Goal: Register for event/course

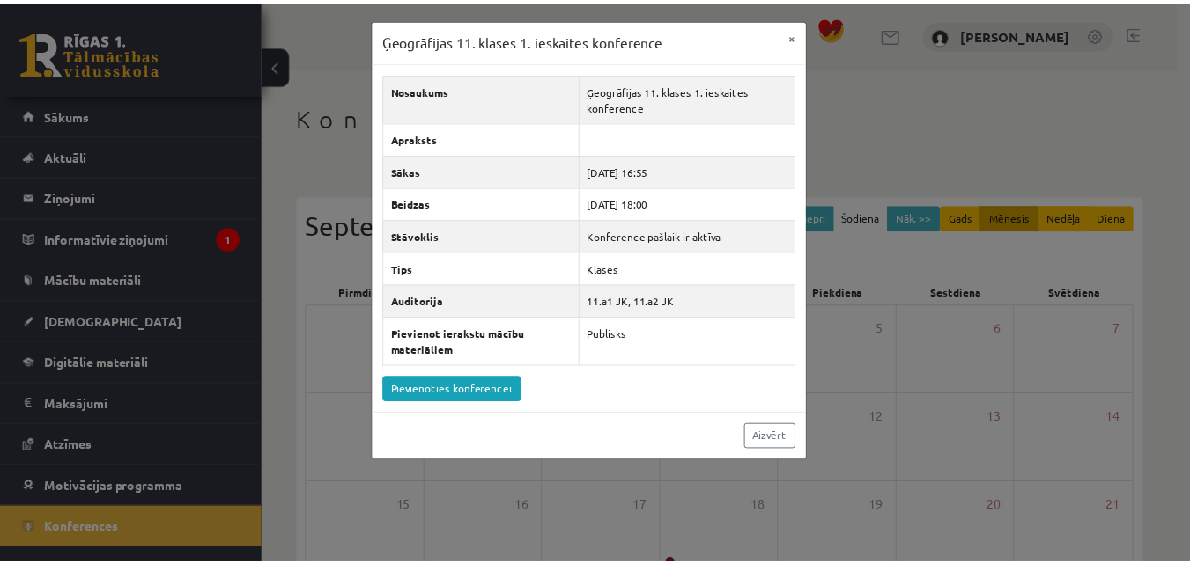
scroll to position [264, 0]
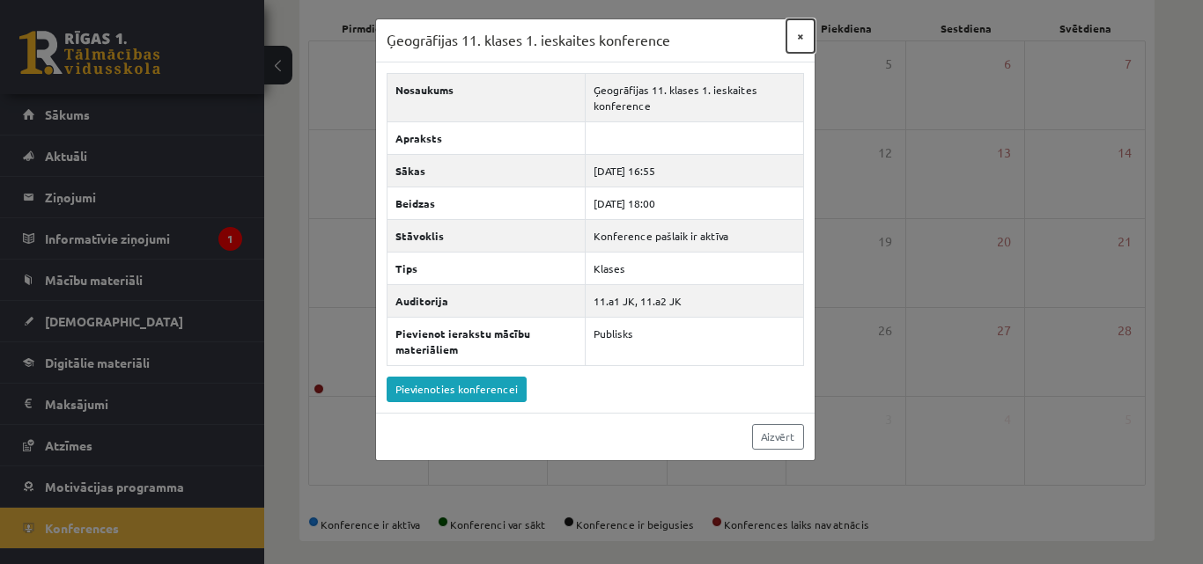
click at [808, 35] on button "×" at bounding box center [800, 35] width 28 height 33
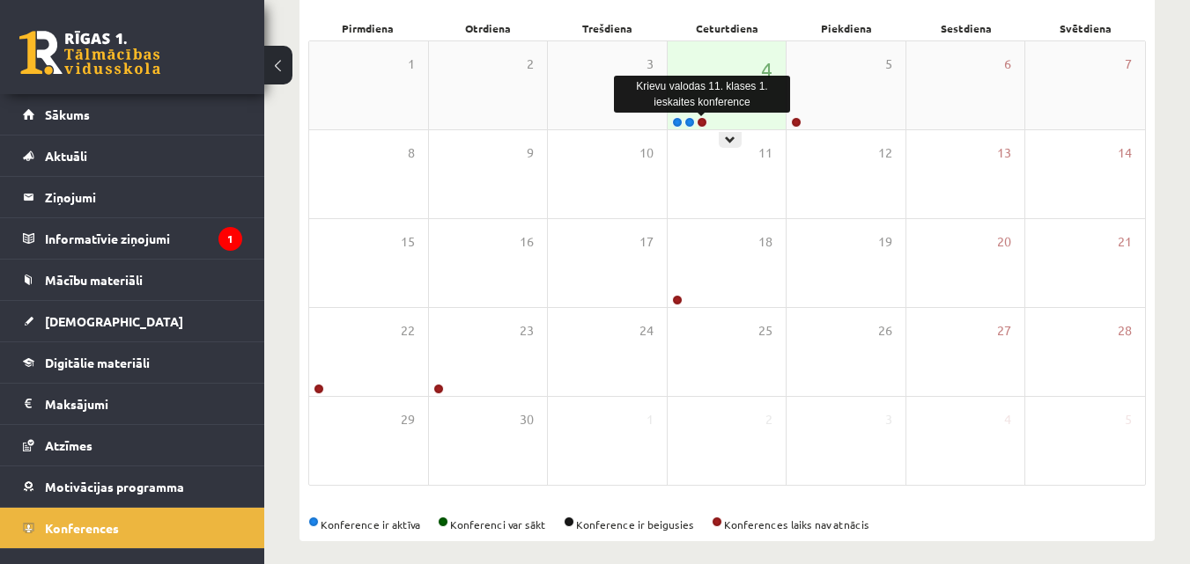
click at [700, 122] on link at bounding box center [702, 122] width 11 height 11
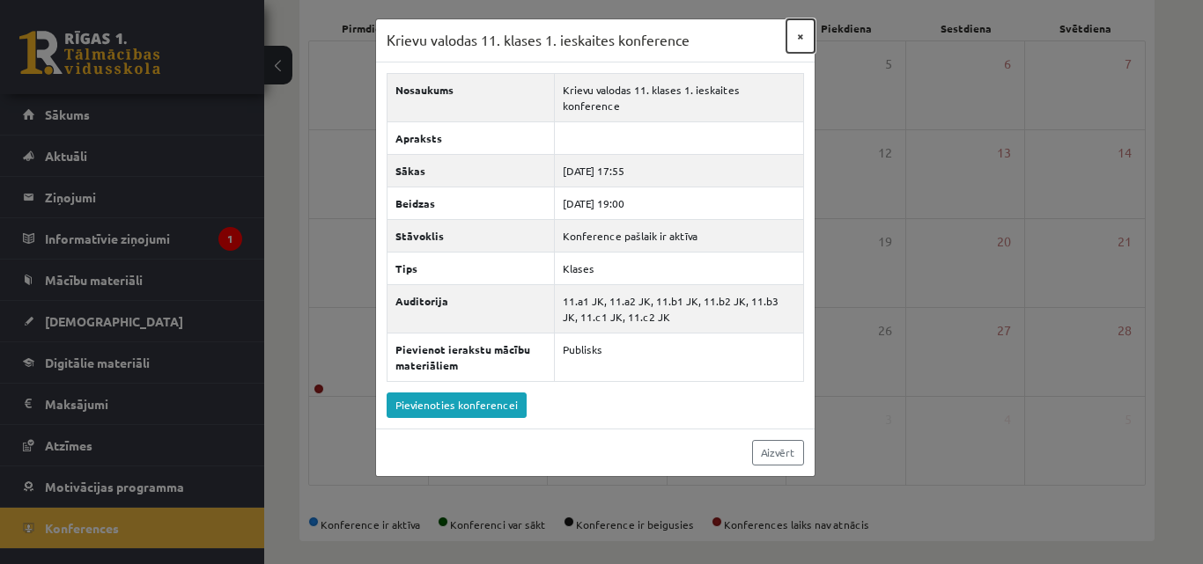
click at [796, 41] on button "×" at bounding box center [800, 35] width 28 height 33
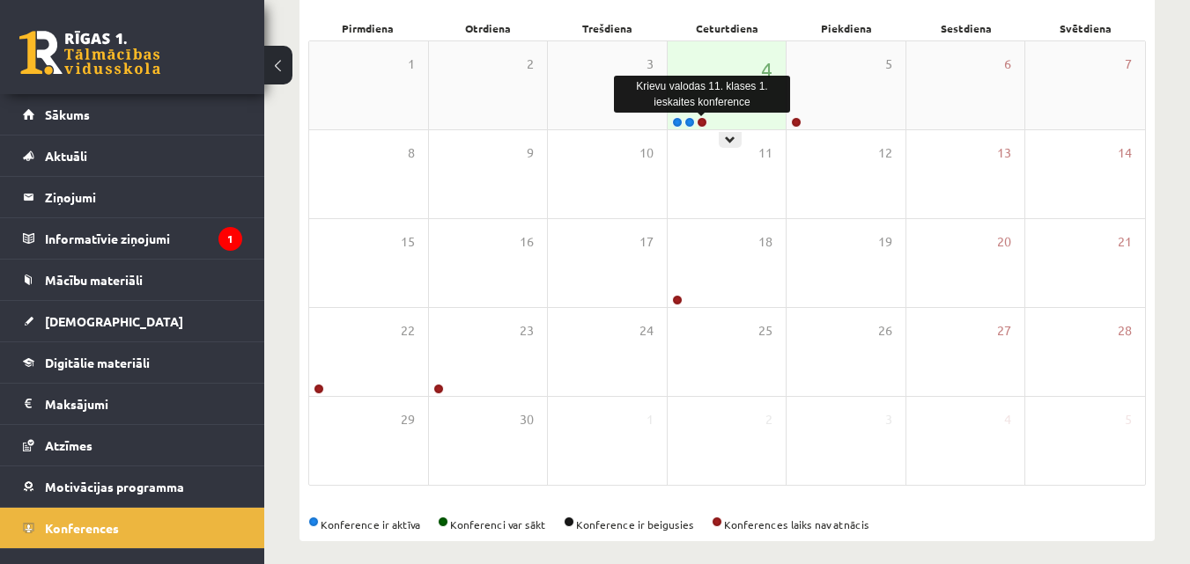
click at [704, 121] on link at bounding box center [702, 122] width 11 height 11
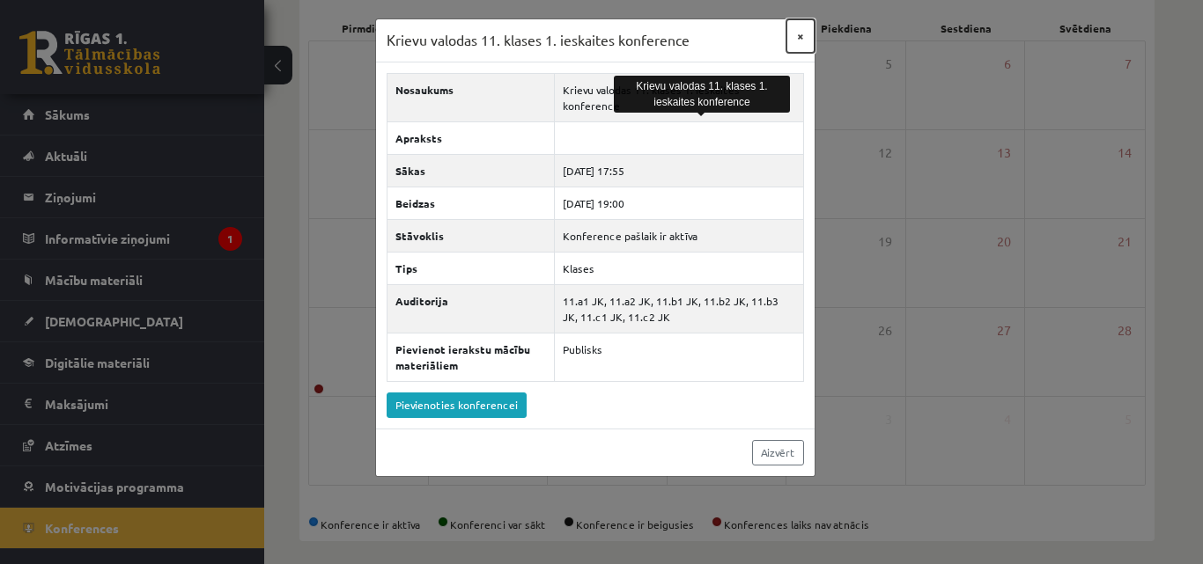
click at [800, 42] on button "×" at bounding box center [800, 35] width 28 height 33
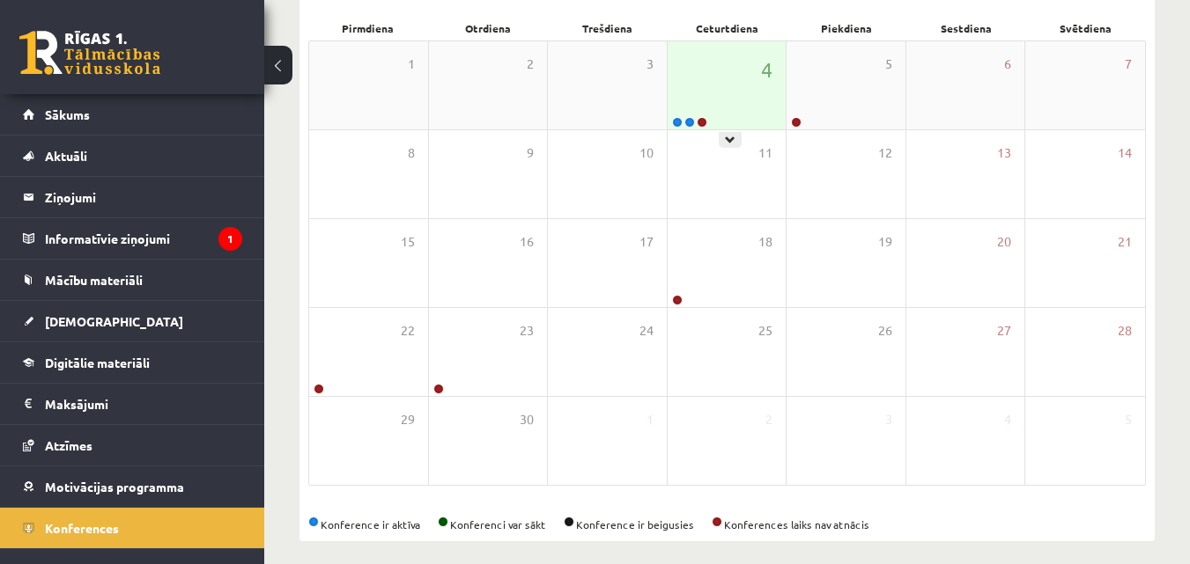
click at [730, 100] on div "4" at bounding box center [726, 85] width 119 height 88
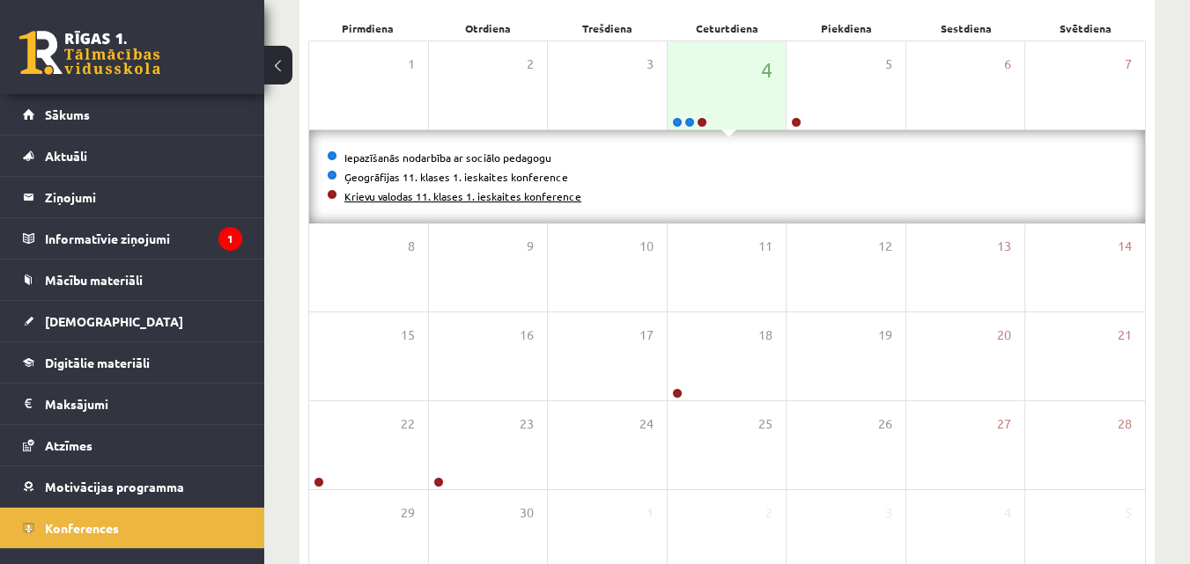
click at [451, 195] on link "Krievu valodas 11. klases 1. ieskaites konference" at bounding box center [462, 196] width 237 height 14
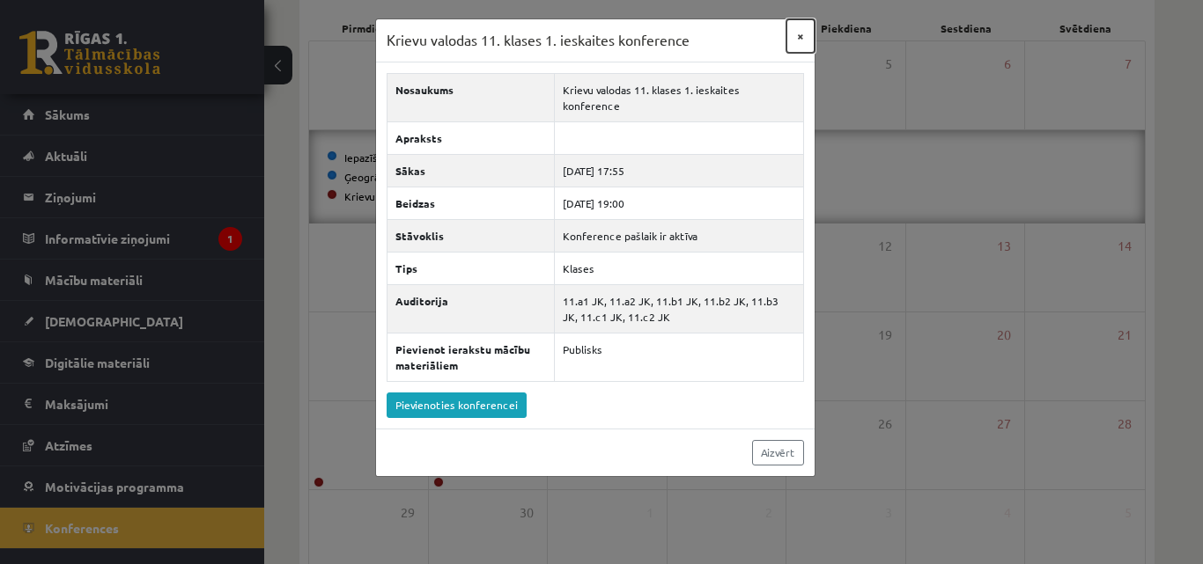
click at [802, 41] on button "×" at bounding box center [800, 35] width 28 height 33
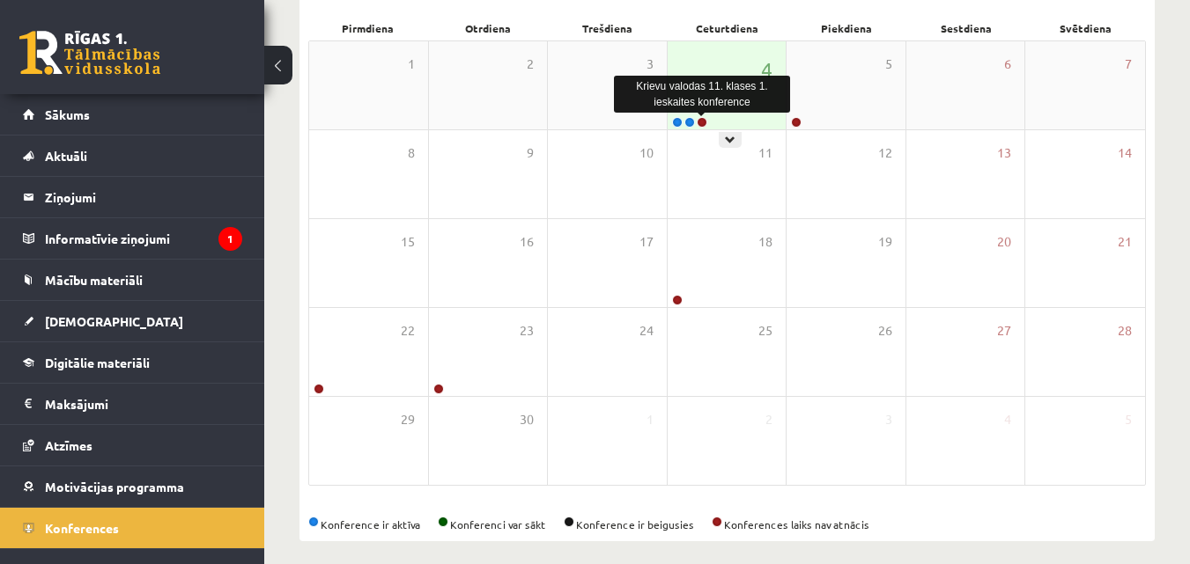
click at [700, 119] on link at bounding box center [702, 122] width 11 height 11
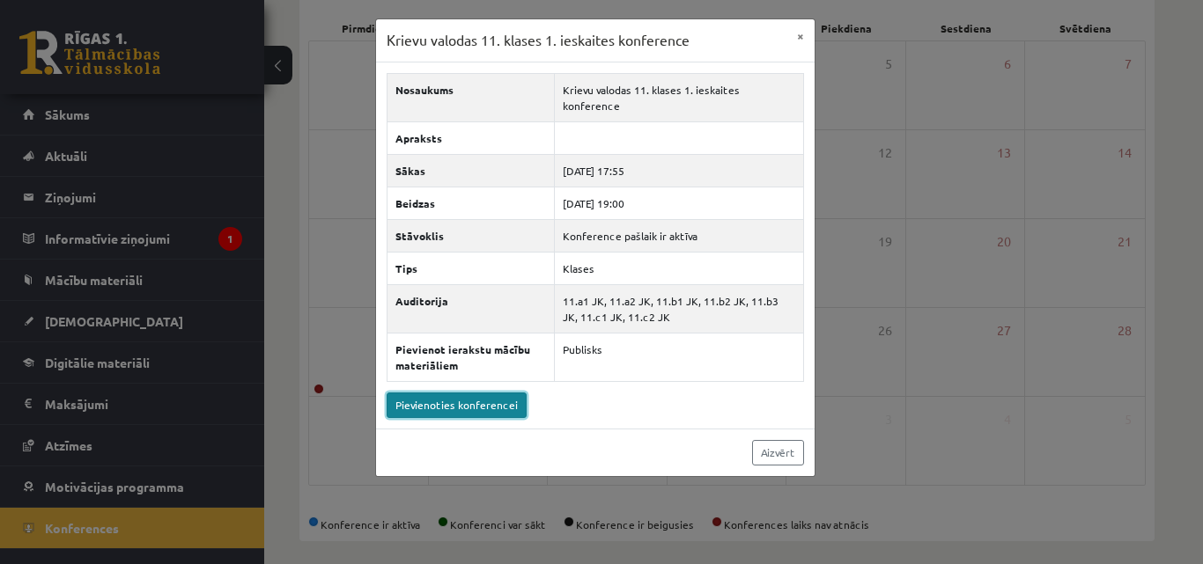
click at [498, 394] on link "Pievienoties konferencei" at bounding box center [457, 406] width 140 height 26
click at [798, 45] on button "×" at bounding box center [800, 35] width 28 height 33
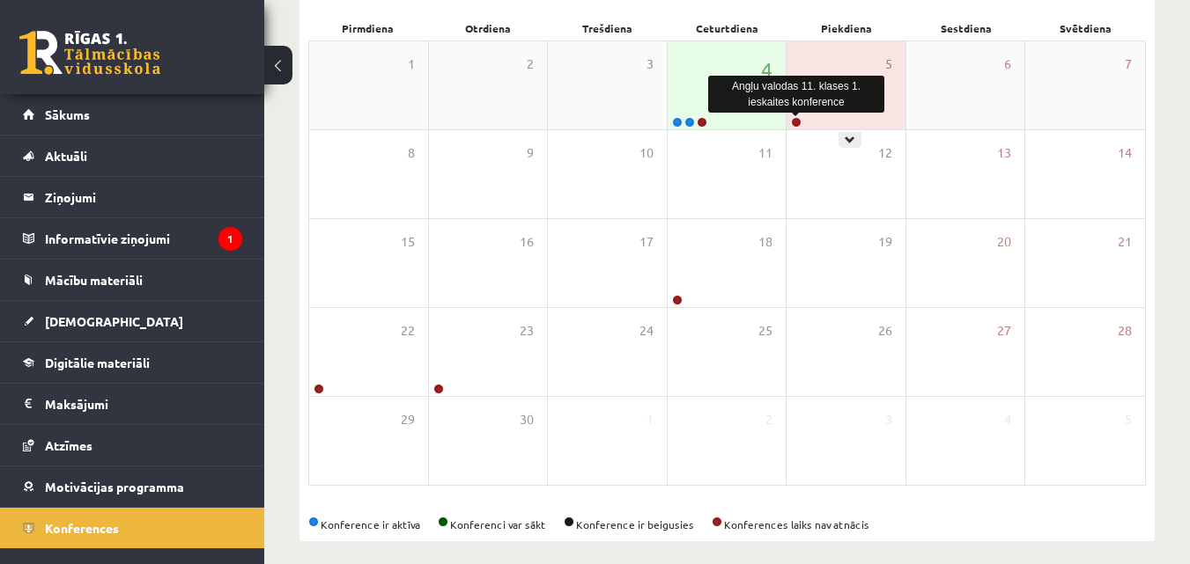
click at [798, 122] on link at bounding box center [796, 122] width 11 height 11
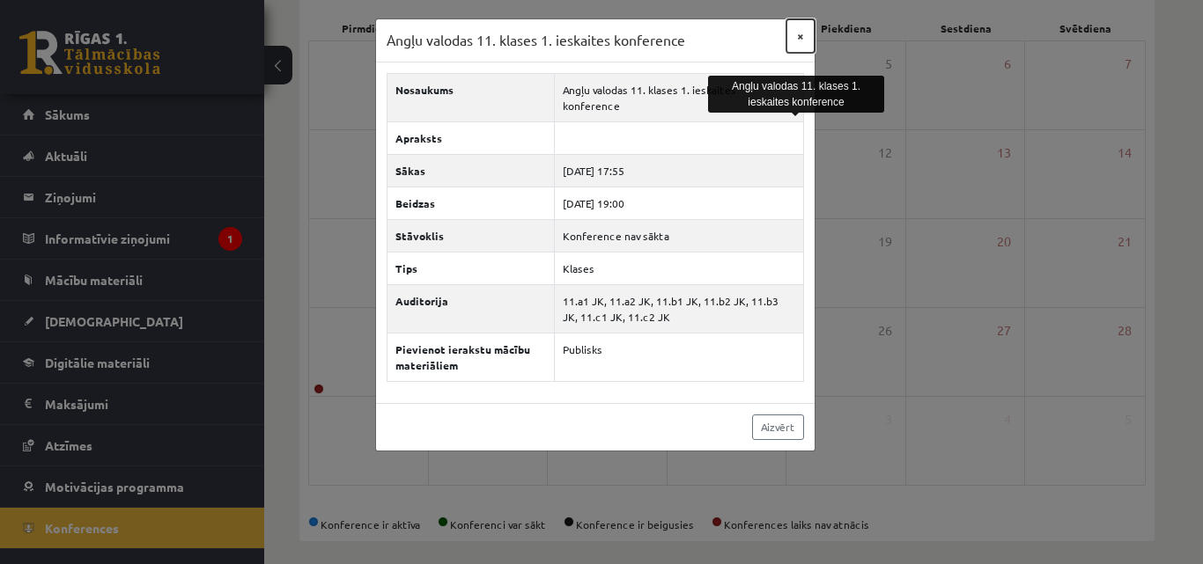
click at [810, 34] on button "×" at bounding box center [800, 35] width 28 height 33
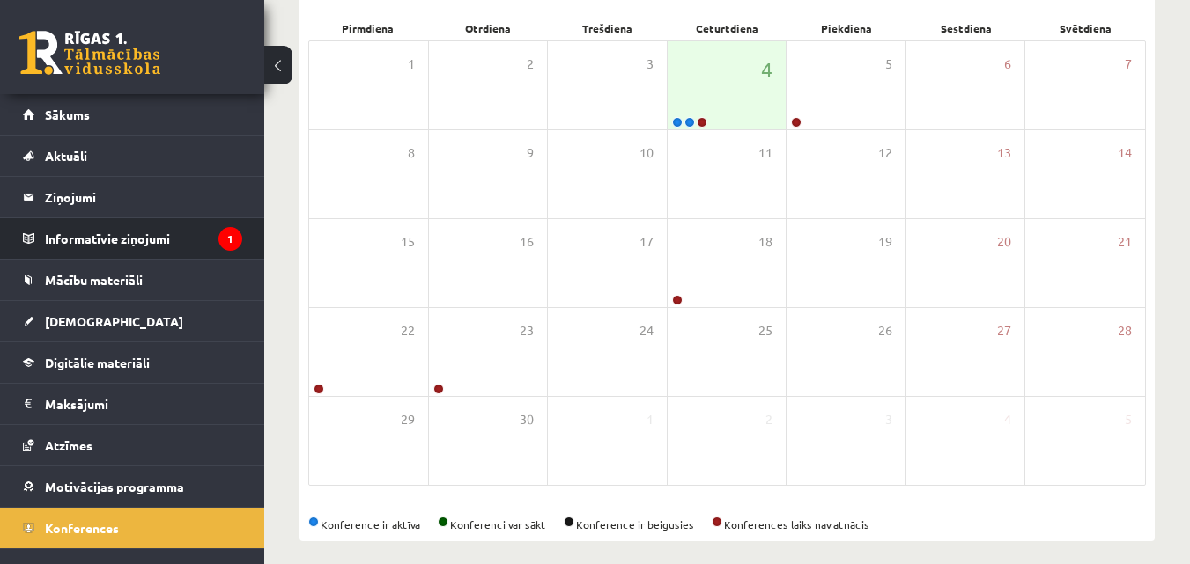
click at [207, 228] on legend "Informatīvie ziņojumi 1" at bounding box center [143, 238] width 197 height 41
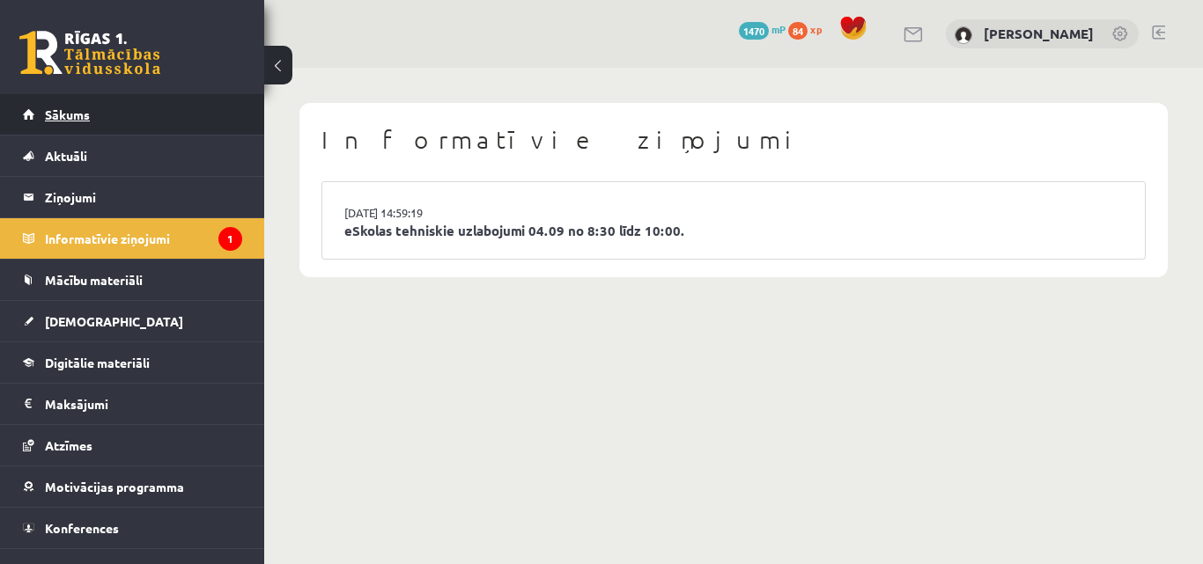
click at [159, 124] on link "Sākums" at bounding box center [132, 114] width 219 height 41
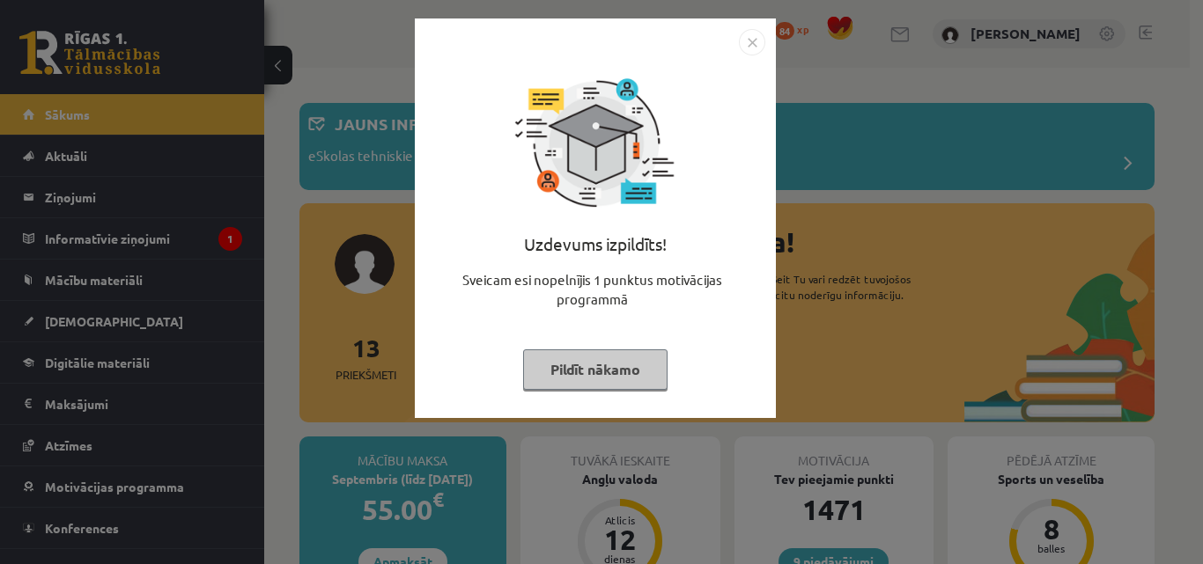
click at [613, 365] on button "Pildīt nākamo" at bounding box center [595, 370] width 144 height 41
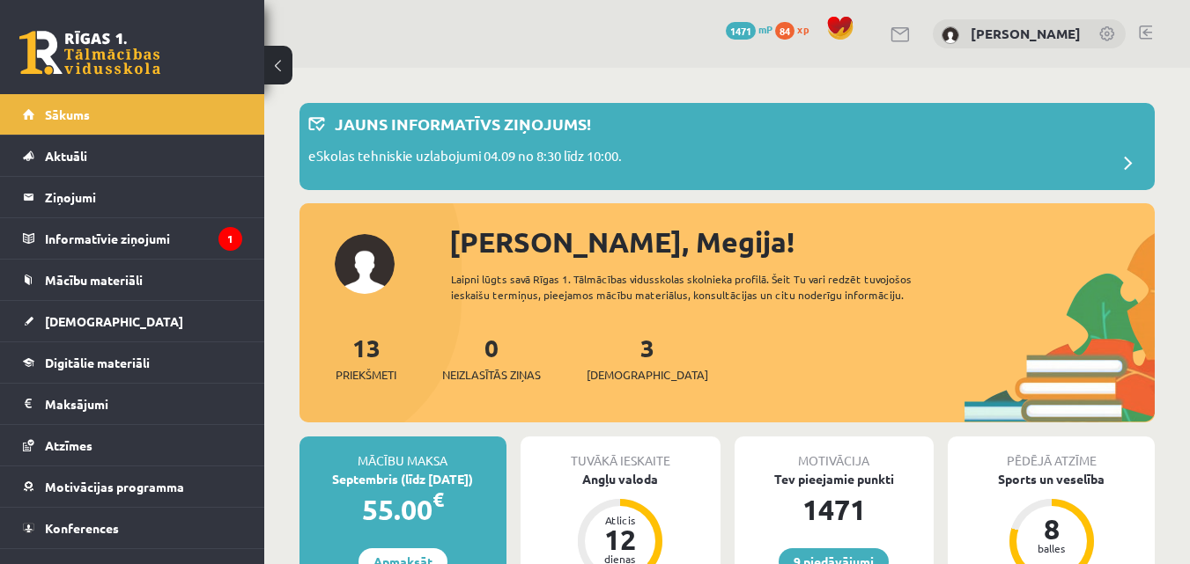
click at [1147, 31] on link at bounding box center [1145, 33] width 13 height 14
